Goal: Information Seeking & Learning: Learn about a topic

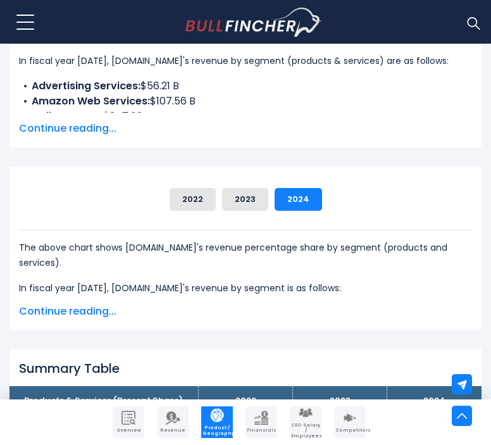
scroll to position [345, 0]
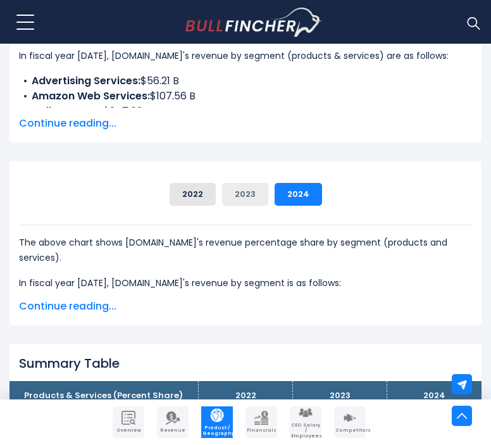
click at [243, 202] on button "2023" at bounding box center [245, 194] width 46 height 23
click at [98, 304] on span "Continue reading..." at bounding box center [245, 306] width 453 height 15
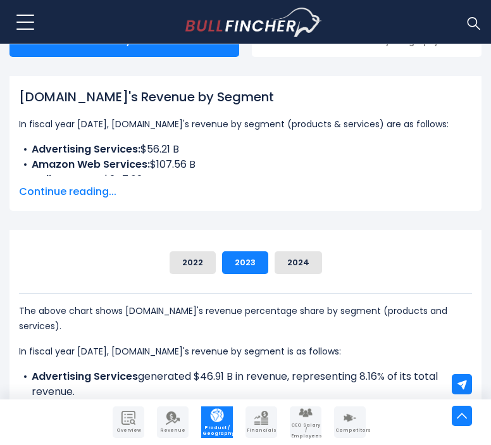
scroll to position [277, 0]
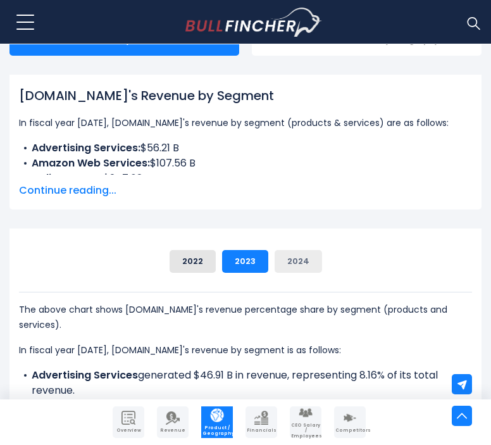
click at [279, 262] on button "2024" at bounding box center [299, 261] width 48 height 23
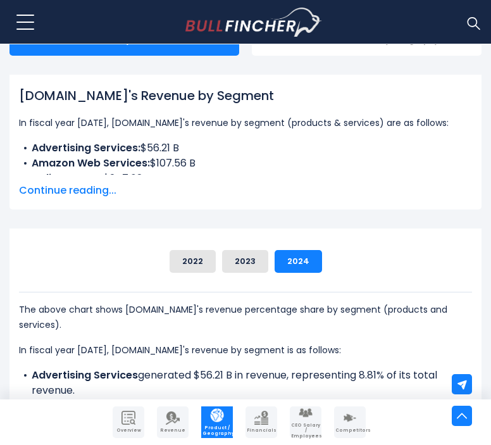
click at [79, 189] on span "Continue reading..." at bounding box center [245, 190] width 453 height 15
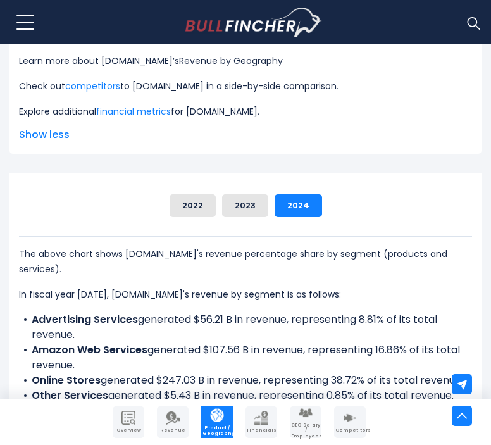
scroll to position [488, 0]
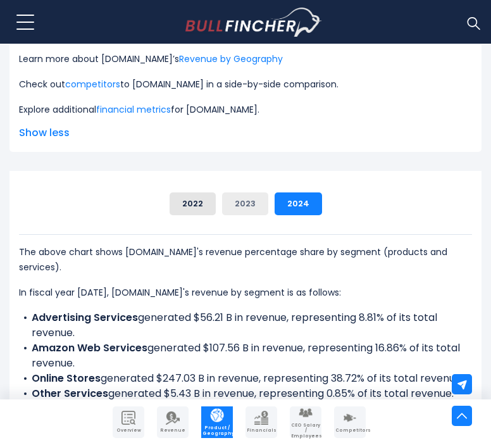
click at [250, 203] on button "2023" at bounding box center [245, 204] width 46 height 23
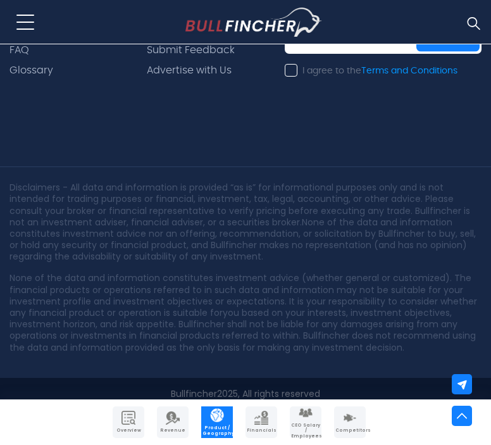
scroll to position [3421, 0]
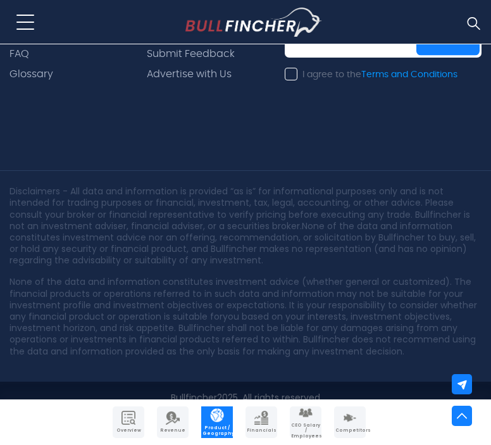
scroll to position [3971, 0]
